Goal: Transaction & Acquisition: Book appointment/travel/reservation

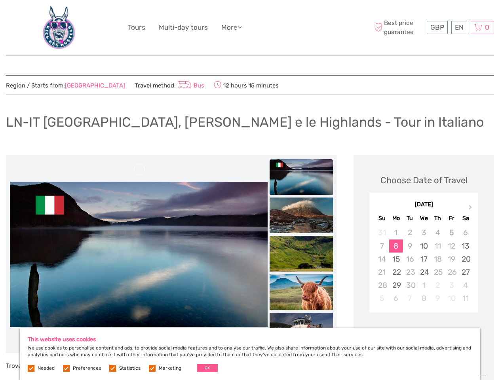
click at [250, 28] on ul "Tours Multi-day tours More Travel Articles Back to Hotel Travel Articles Back t…" at bounding box center [191, 27] width 126 height 11
click at [232, 27] on link "More" at bounding box center [231, 27] width 21 height 11
click at [242, 27] on icon at bounding box center [239, 27] width 4 height 7
click at [437, 27] on span "GBP" at bounding box center [437, 27] width 14 height 8
click at [458, 27] on div "EN English Español Deutsch" at bounding box center [459, 27] width 16 height 13
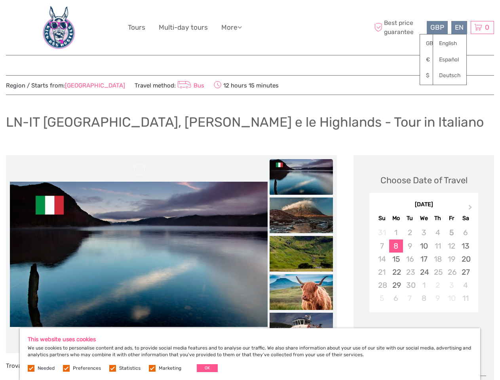
click at [482, 27] on div "0 Items Total £0.00 Checkout The shopping cart is empty." at bounding box center [481, 27] width 23 height 13
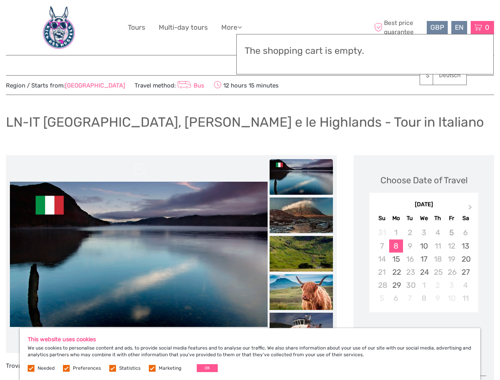
click at [138, 254] on img at bounding box center [138, 254] width 257 height 145
click at [140, 169] on link at bounding box center [139, 169] width 13 height 13
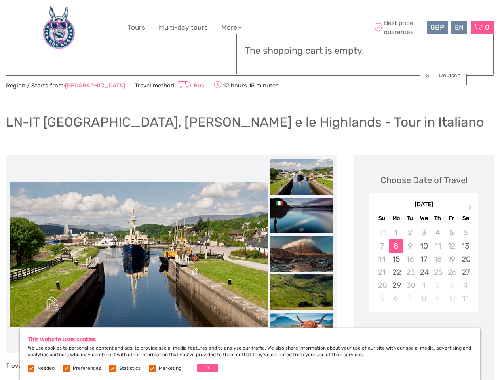
click at [301, 177] on ul at bounding box center [300, 370] width 63 height 422
click at [301, 215] on img at bounding box center [300, 215] width 63 height 36
